Goal: Register for event/course

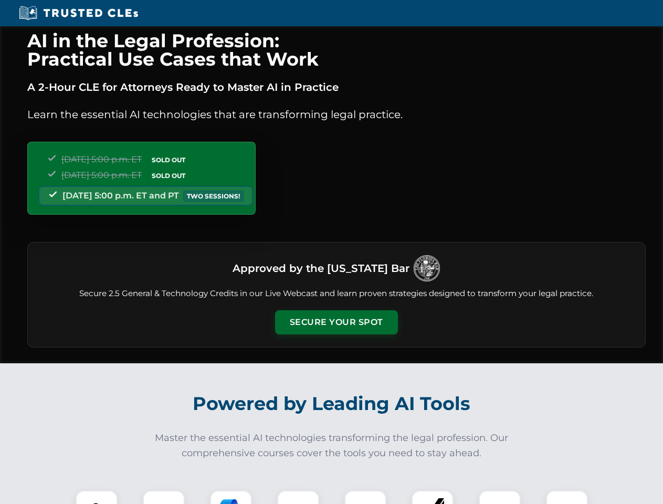
click at [336, 322] on button "Secure Your Spot" at bounding box center [336, 322] width 123 height 24
click at [97, 497] on img at bounding box center [96, 511] width 30 height 30
click at [164, 497] on div at bounding box center [164, 511] width 42 height 42
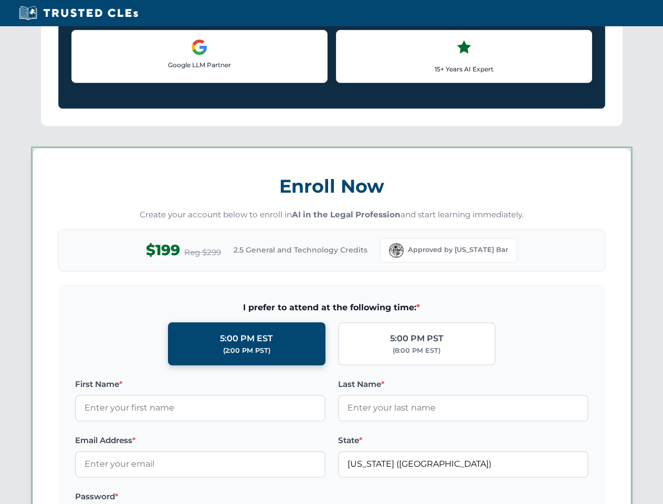
click at [298, 497] on label "Password *" at bounding box center [200, 496] width 250 height 13
